Goal: Check status: Check status

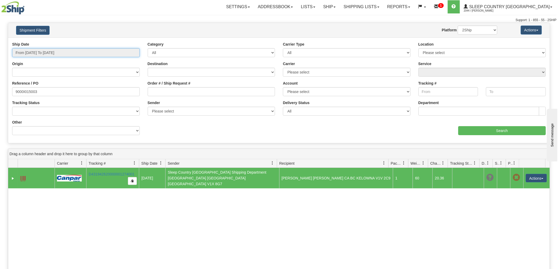
click at [43, 51] on input "From 07/24/2025 To 08/22/2025" at bounding box center [76, 52] width 128 height 9
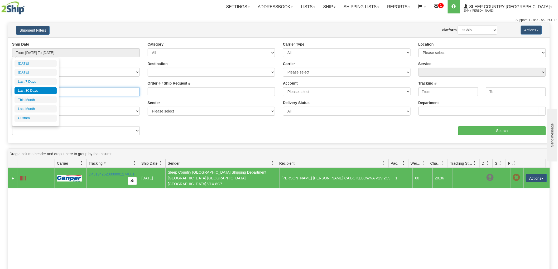
click at [82, 93] on input "9000I015003" at bounding box center [76, 91] width 128 height 9
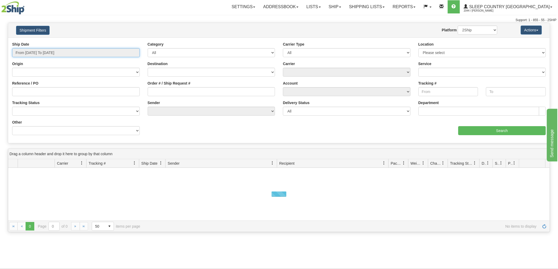
click at [74, 53] on input "From [DATE] To [DATE]" at bounding box center [76, 52] width 128 height 9
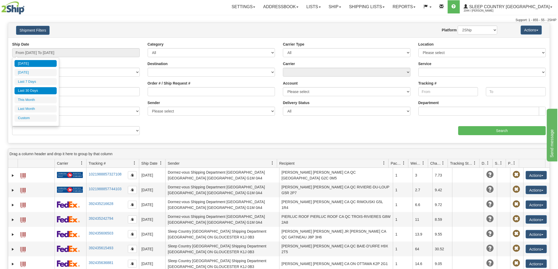
click at [31, 89] on li "Last 30 Days" at bounding box center [36, 90] width 42 height 7
type input "From [DATE] To [DATE]"
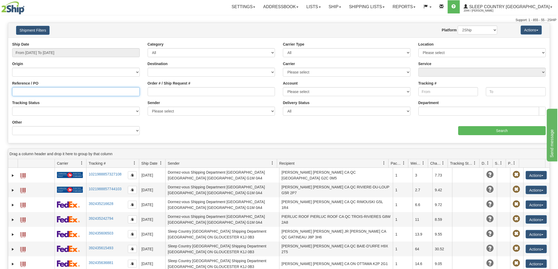
click at [39, 89] on input "Reference / PO" at bounding box center [76, 91] width 128 height 9
paste input "9000H996526"
type input "9000H996526"
click at [481, 30] on select "2Ship Imported" at bounding box center [478, 30] width 40 height 9
click at [458, 26] on select "2Ship Imported" at bounding box center [478, 30] width 40 height 9
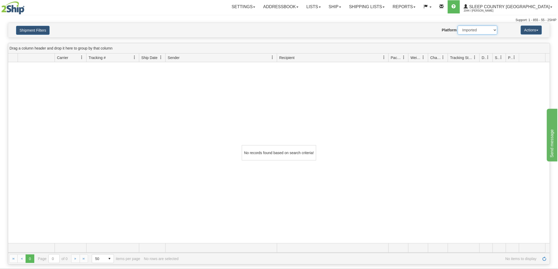
click at [463, 30] on select "2Ship Imported" at bounding box center [478, 30] width 40 height 9
select select "0"
click at [458, 26] on select "2Ship Imported" at bounding box center [478, 30] width 40 height 9
click at [35, 28] on button "Shipment Filters" at bounding box center [33, 30] width 34 height 9
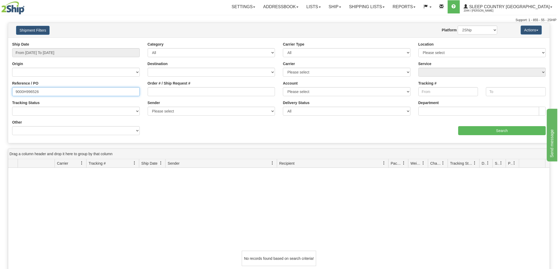
click at [47, 91] on input "9000H996526" at bounding box center [76, 91] width 128 height 9
drag, startPoint x: 49, startPoint y: 91, endPoint x: 0, endPoint y: 81, distance: 49.6
click at [0, 81] on div "Please wait... × Confirm Delete Delete Cancel × Confirm Delete Yes No Cancel × …" at bounding box center [279, 197] width 558 height 348
drag, startPoint x: 89, startPoint y: 208, endPoint x: 85, endPoint y: 197, distance: 11.5
click at [86, 201] on div "No records found based on search criteria!" at bounding box center [279, 258] width 542 height 181
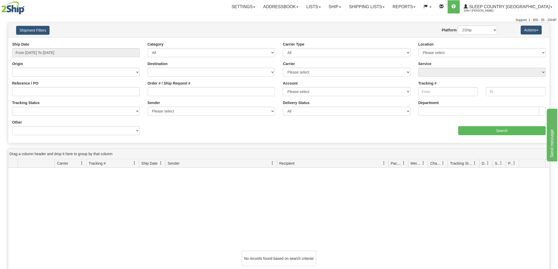
click at [39, 98] on div "Reference / PO" at bounding box center [76, 91] width 136 height 20
click at [40, 88] on input "Reference / PO" at bounding box center [76, 91] width 128 height 9
paste input "9000H996526"
type input "9000H996526"
click at [461, 133] on input "Search" at bounding box center [503, 130] width 88 height 9
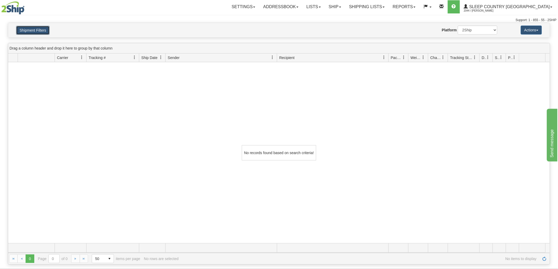
click at [31, 27] on button "Shipment Filters" at bounding box center [33, 30] width 34 height 9
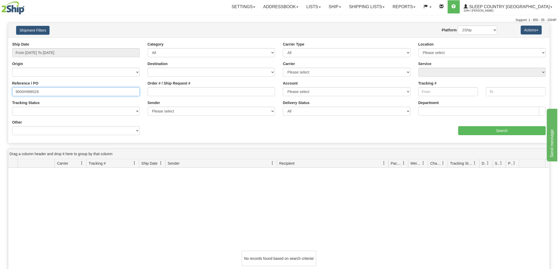
drag, startPoint x: 7, startPoint y: 92, endPoint x: 0, endPoint y: 91, distance: 6.7
click at [0, 91] on div "Please wait... × Confirm Delete Delete Cancel × Confirm Delete Yes No Cancel × …" at bounding box center [279, 197] width 558 height 348
type input "à"
paste input "9002H992692"
type input "9002H992692"
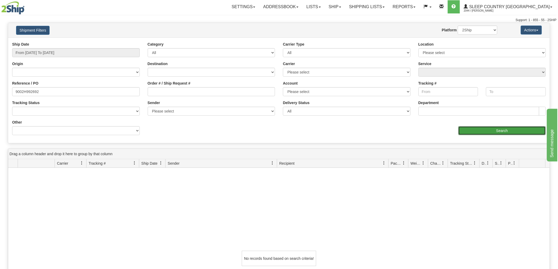
click at [498, 135] on input "Search" at bounding box center [503, 130] width 88 height 9
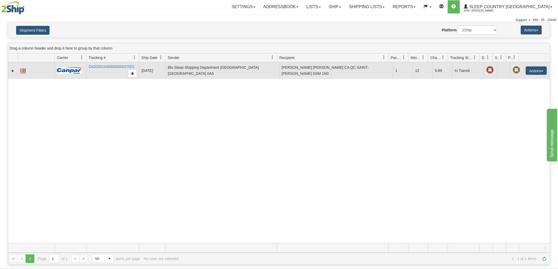
click at [111, 64] on td "D420352430000000637001" at bounding box center [112, 70] width 53 height 17
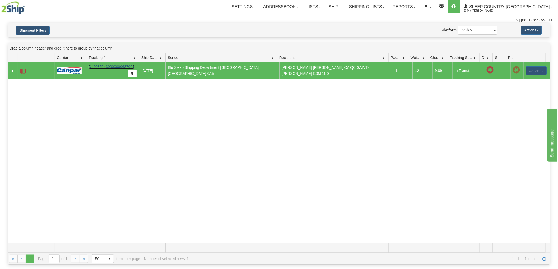
click at [108, 67] on link "D420352430000000637001" at bounding box center [112, 67] width 46 height 4
